Goal: Task Accomplishment & Management: Complete application form

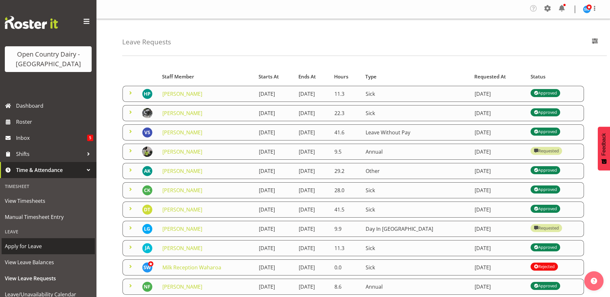
click at [25, 243] on span "Apply for Leave" at bounding box center [48, 247] width 87 height 10
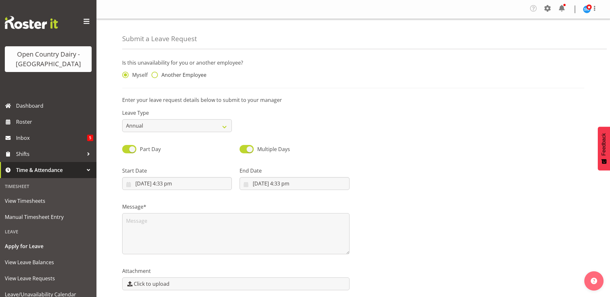
click at [154, 76] on span at bounding box center [155, 75] width 6 height 6
click at [154, 76] on input "Another Employee" at bounding box center [154, 75] width 4 height 4
radio input "true"
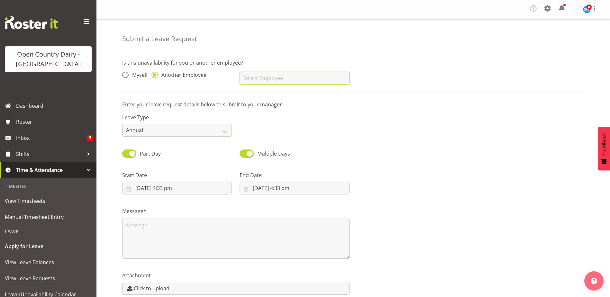
click at [258, 75] on input "text" at bounding box center [295, 78] width 110 height 13
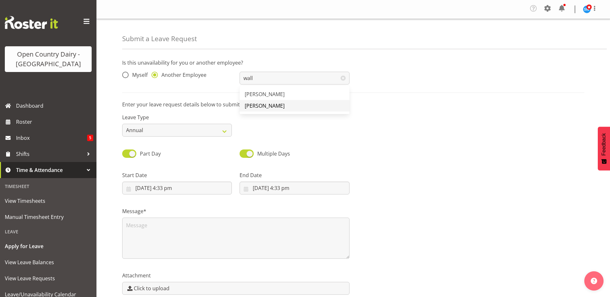
click at [256, 108] on span "[PERSON_NAME]" at bounding box center [265, 105] width 40 height 7
type input "[PERSON_NAME]"
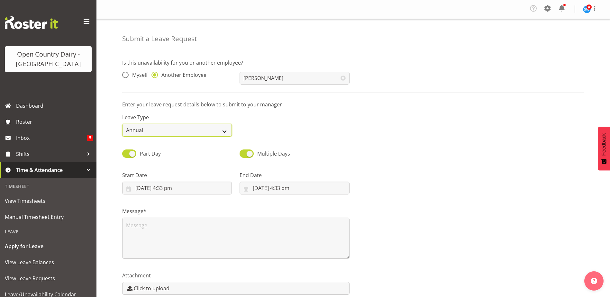
click at [224, 133] on select "Annual Sick Leave Without Pay Bereavement Domestic Violence Parental Jury Servi…" at bounding box center [177, 130] width 110 height 13
select select "Sick"
click at [122, 124] on select "Annual Sick Leave Without Pay Bereavement Domestic Violence Parental Jury Servi…" at bounding box center [177, 130] width 110 height 13
click at [149, 184] on input "28/08/2025, 4:33 pm" at bounding box center [177, 188] width 110 height 13
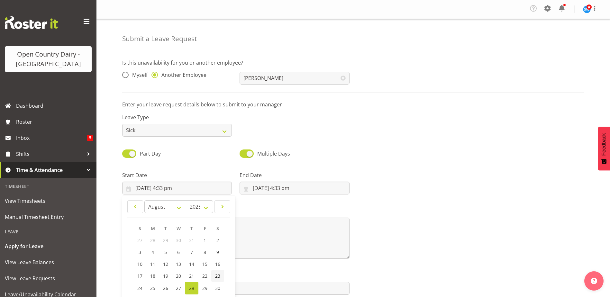
click at [217, 277] on span "23" at bounding box center [217, 276] width 5 height 6
type input "23/08/2025, 4:33 pm"
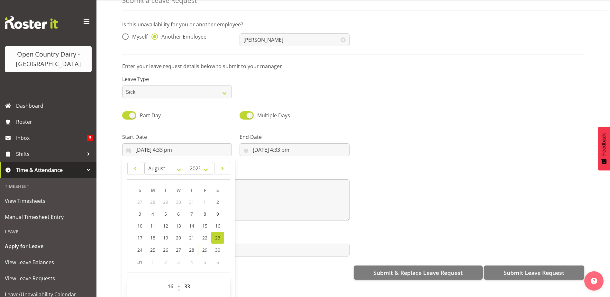
scroll to position [31, 0]
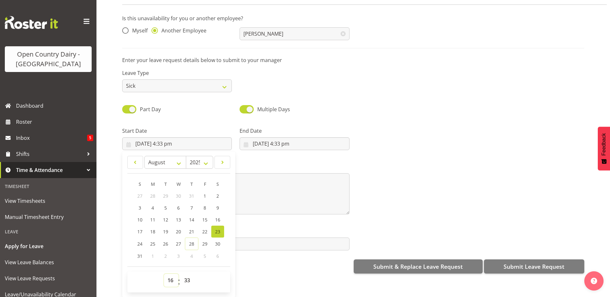
click at [172, 277] on select "00 01 02 03 04 05 06 07 08 09 10 11 12 13 14 15 16 17 18 19 20 21 22 23" at bounding box center [171, 280] width 14 height 13
select select "6"
click at [164, 274] on select "00 01 02 03 04 05 06 07 08 09 10 11 12 13 14 15 16 17 18 19 20 21 22 23" at bounding box center [171, 280] width 14 height 13
type input "23/08/2025, 6:33 am"
click at [186, 279] on select "00 01 02 03 04 05 06 07 08 09 10 11 12 13 14 15 16 17 18 19 20 21 22 23 24 25 2…" at bounding box center [188, 280] width 14 height 13
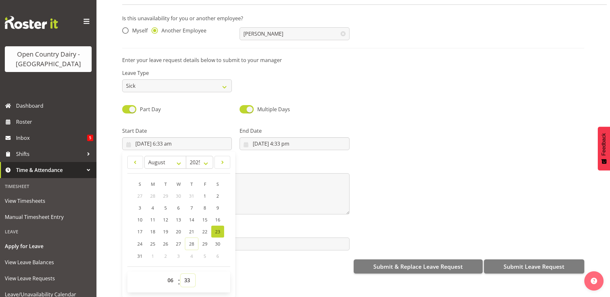
select select "30"
click at [181, 274] on select "00 01 02 03 04 05 06 07 08 09 10 11 12 13 14 15 16 17 18 19 20 21 22 23 24 25 2…" at bounding box center [188, 280] width 14 height 13
type input "23/08/2025, 6:30 am"
click at [217, 274] on div "00 01 02 03 04 05 06 07 08 09 10 11 12 13 14 15 16 17 18 19 20 21 22 23 : 00 01…" at bounding box center [178, 282] width 103 height 16
click at [297, 137] on input "28/08/2025, 4:33 pm" at bounding box center [295, 143] width 110 height 13
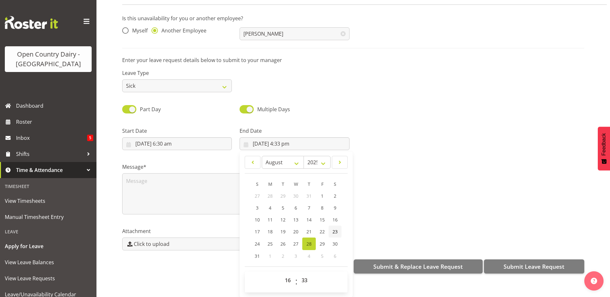
click at [333, 229] on span "23" at bounding box center [335, 232] width 5 height 6
type input "23/08/2025, 4:33 pm"
click at [303, 276] on select "00 01 02 03 04 05 06 07 08 09 10 11 12 13 14 15 16 17 18 19 20 21 22 23 24 25 2…" at bounding box center [305, 280] width 14 height 13
select select "0"
click at [298, 274] on select "00 01 02 03 04 05 06 07 08 09 10 11 12 13 14 15 16 17 18 19 20 21 22 23 24 25 2…" at bounding box center [305, 280] width 14 height 13
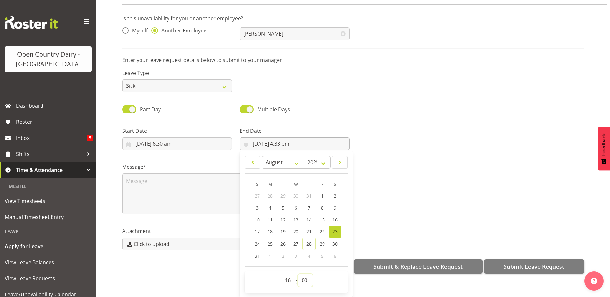
type input "23/08/2025, 4:00 pm"
drag, startPoint x: 411, startPoint y: 190, endPoint x: 407, endPoint y: 190, distance: 4.5
click at [408, 190] on div "Message*" at bounding box center [353, 186] width 470 height 64
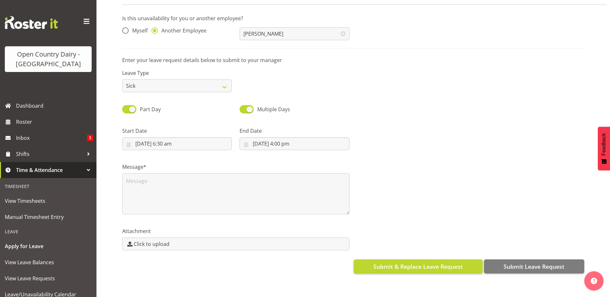
scroll to position [0, 0]
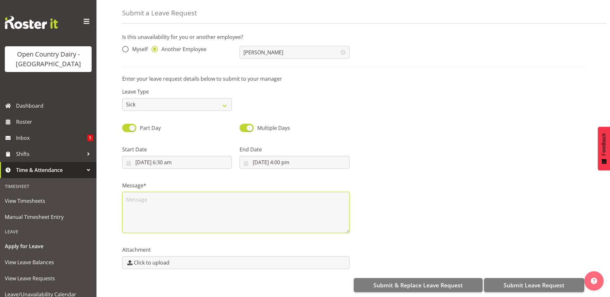
click at [146, 192] on textarea at bounding box center [236, 212] width 228 height 41
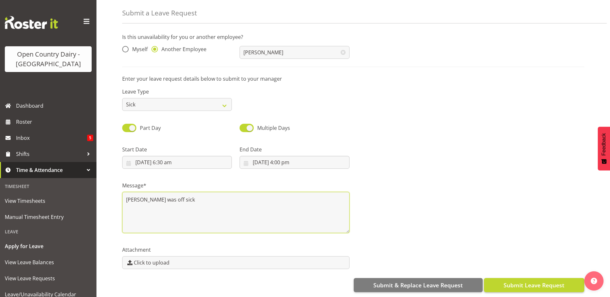
type textarea "[PERSON_NAME] was off sick"
click at [508, 281] on span "Submit Leave Request" at bounding box center [534, 285] width 61 height 8
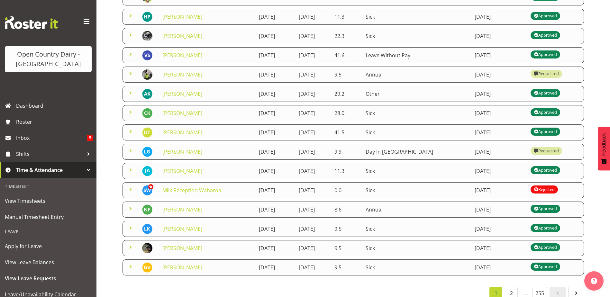
scroll to position [116, 0]
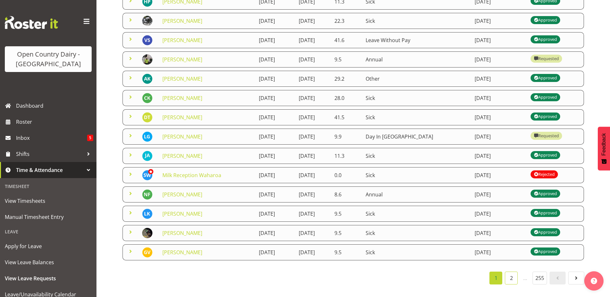
click at [517, 272] on link "2" at bounding box center [511, 278] width 13 height 13
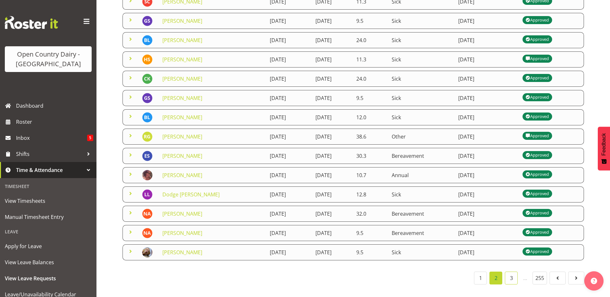
click at [516, 275] on link "3" at bounding box center [511, 278] width 13 height 13
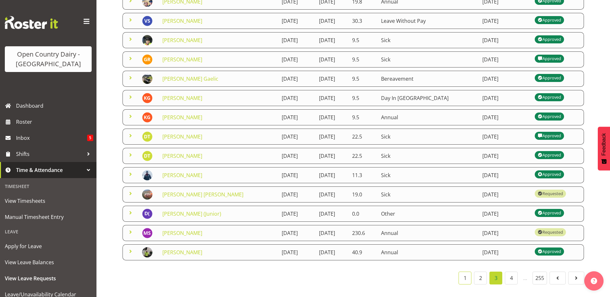
click at [466, 273] on link "1" at bounding box center [465, 278] width 13 height 13
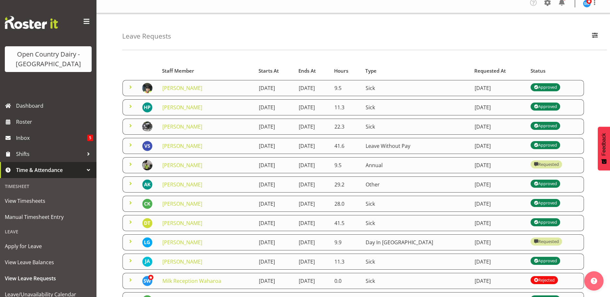
scroll to position [0, 0]
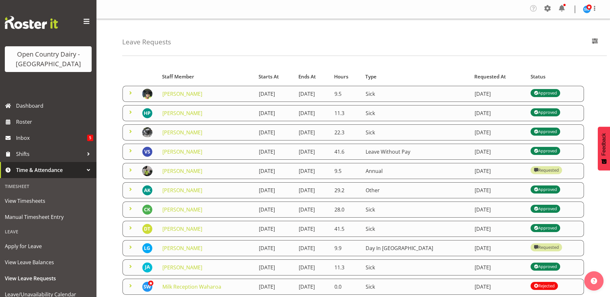
click at [540, 91] on span at bounding box center [537, 93] width 8 height 8
click at [540, 94] on span at bounding box center [537, 93] width 8 height 8
click at [545, 93] on div "Approved" at bounding box center [545, 93] width 23 height 8
click at [546, 93] on div "Approved" at bounding box center [545, 93] width 23 height 8
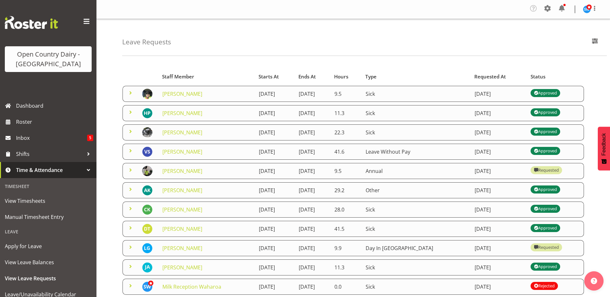
click at [546, 89] on div "Approved" at bounding box center [545, 93] width 23 height 8
click at [540, 91] on span at bounding box center [537, 93] width 8 height 8
click at [184, 96] on link "[PERSON_NAME]" at bounding box center [183, 93] width 40 height 7
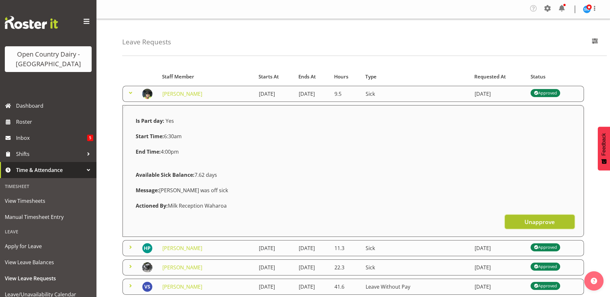
click at [535, 223] on span "Unapprove" at bounding box center [540, 222] width 30 height 8
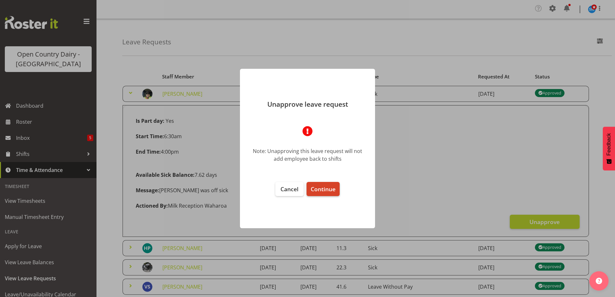
click at [326, 188] on span "Continue" at bounding box center [323, 189] width 25 height 8
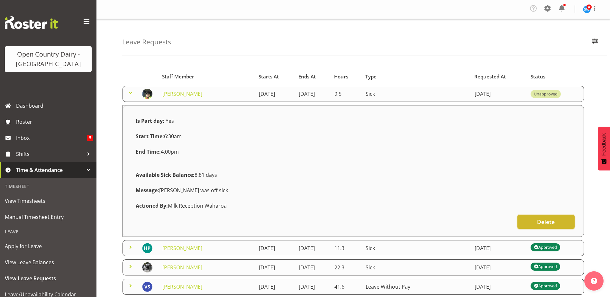
click at [547, 223] on span "Delete" at bounding box center [546, 222] width 18 height 8
